Goal: Entertainment & Leisure: Consume media (video, audio)

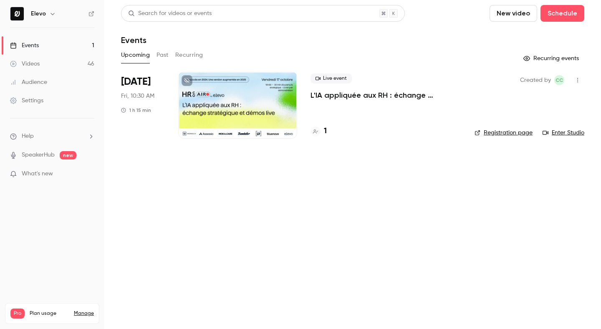
click at [68, 65] on link "Videos 46" at bounding box center [52, 64] width 104 height 18
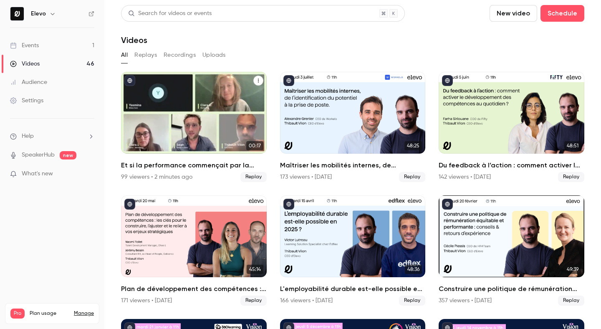
click at [189, 131] on div "Et si la performance commençait par la santé mentale des équipes ?" at bounding box center [194, 113] width 146 height 82
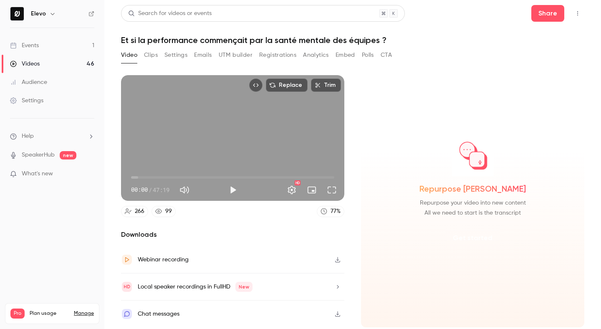
click at [480, 235] on button "Get started" at bounding box center [473, 238] width 54 height 20
